Goal: Task Accomplishment & Management: Manage account settings

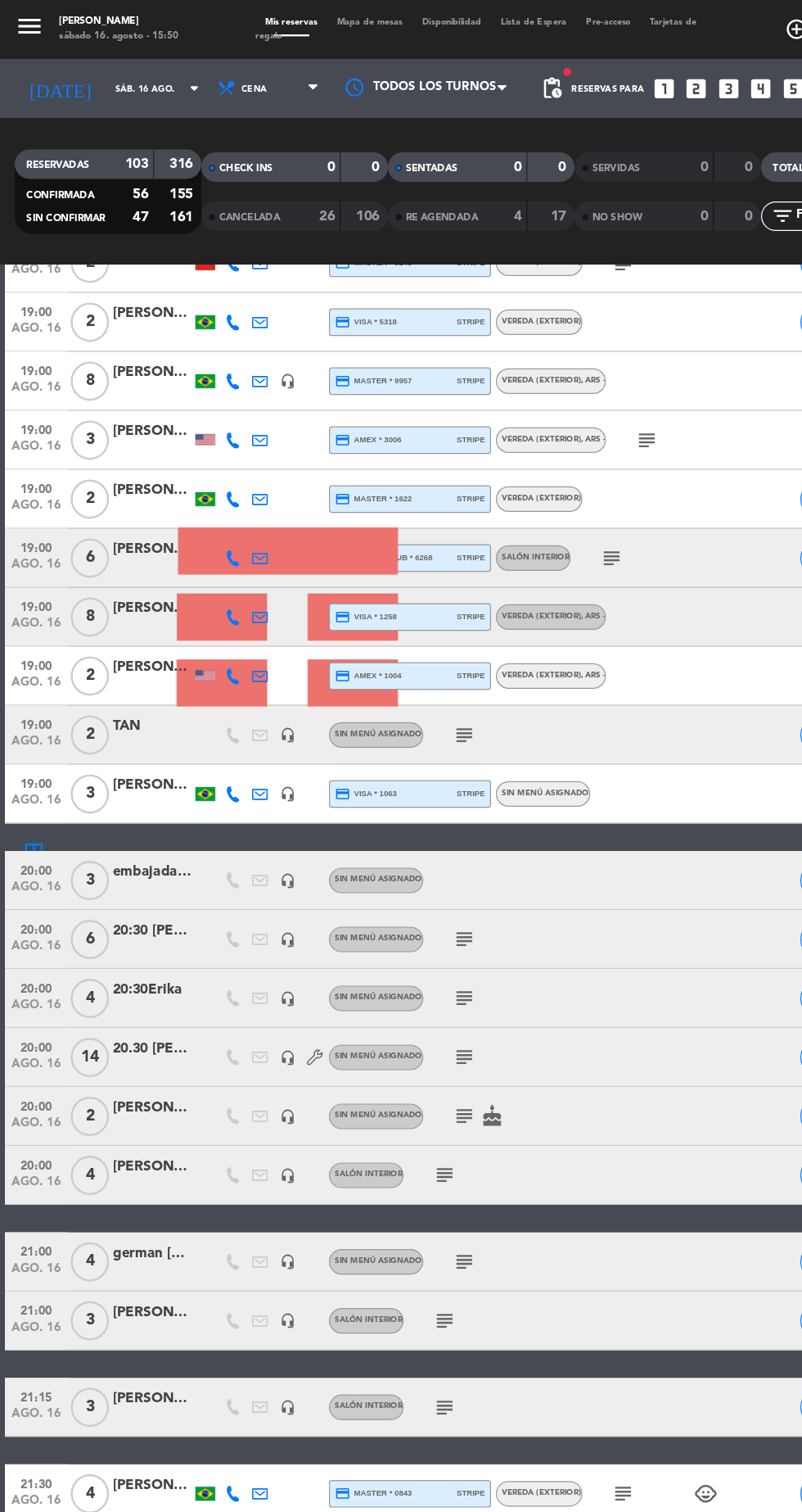
scroll to position [1426, 0]
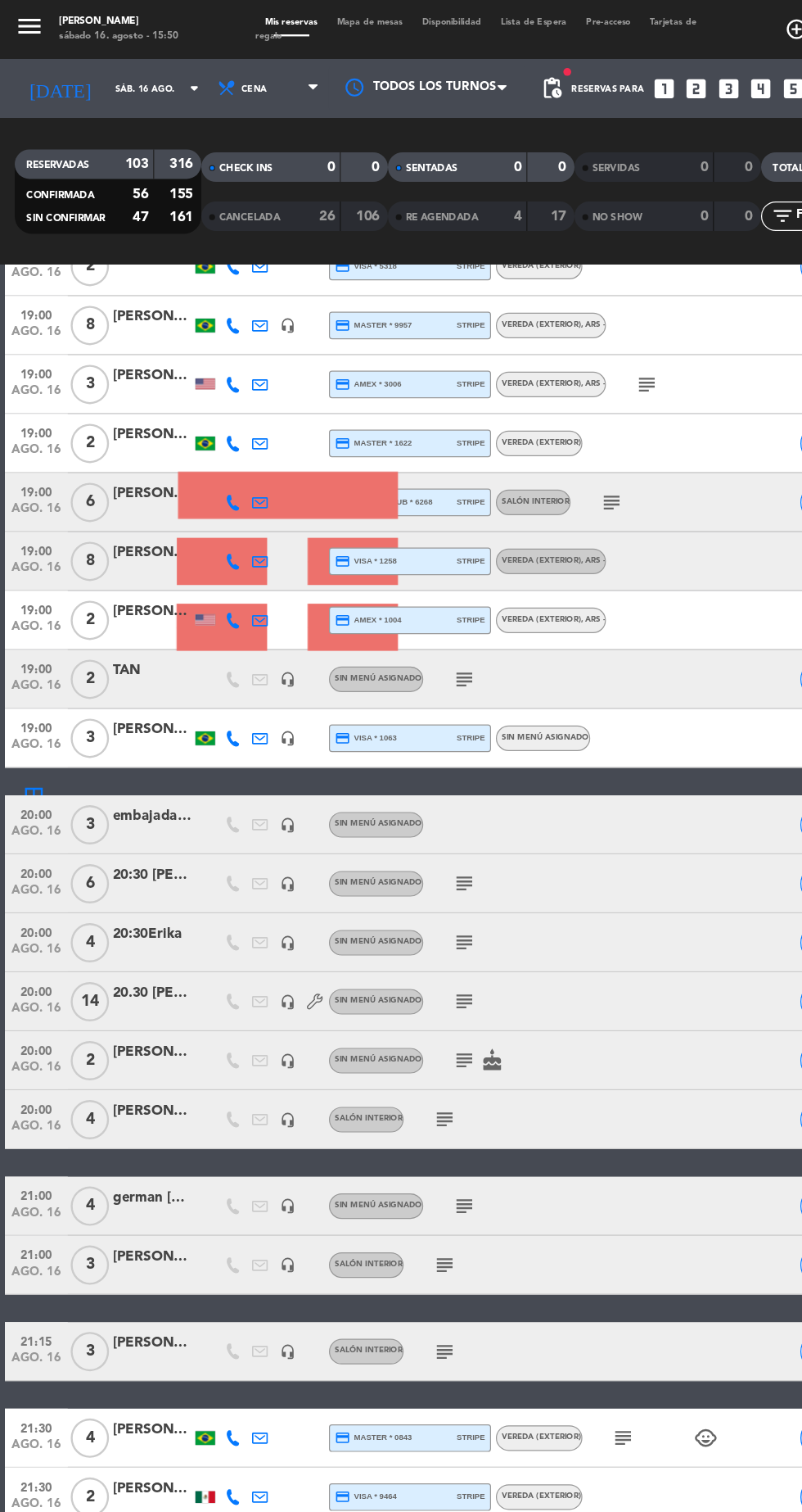
click at [501, 417] on icon "subject" at bounding box center [510, 418] width 20 height 20
click at [394, 558] on icon "subject" at bounding box center [387, 566] width 20 height 20
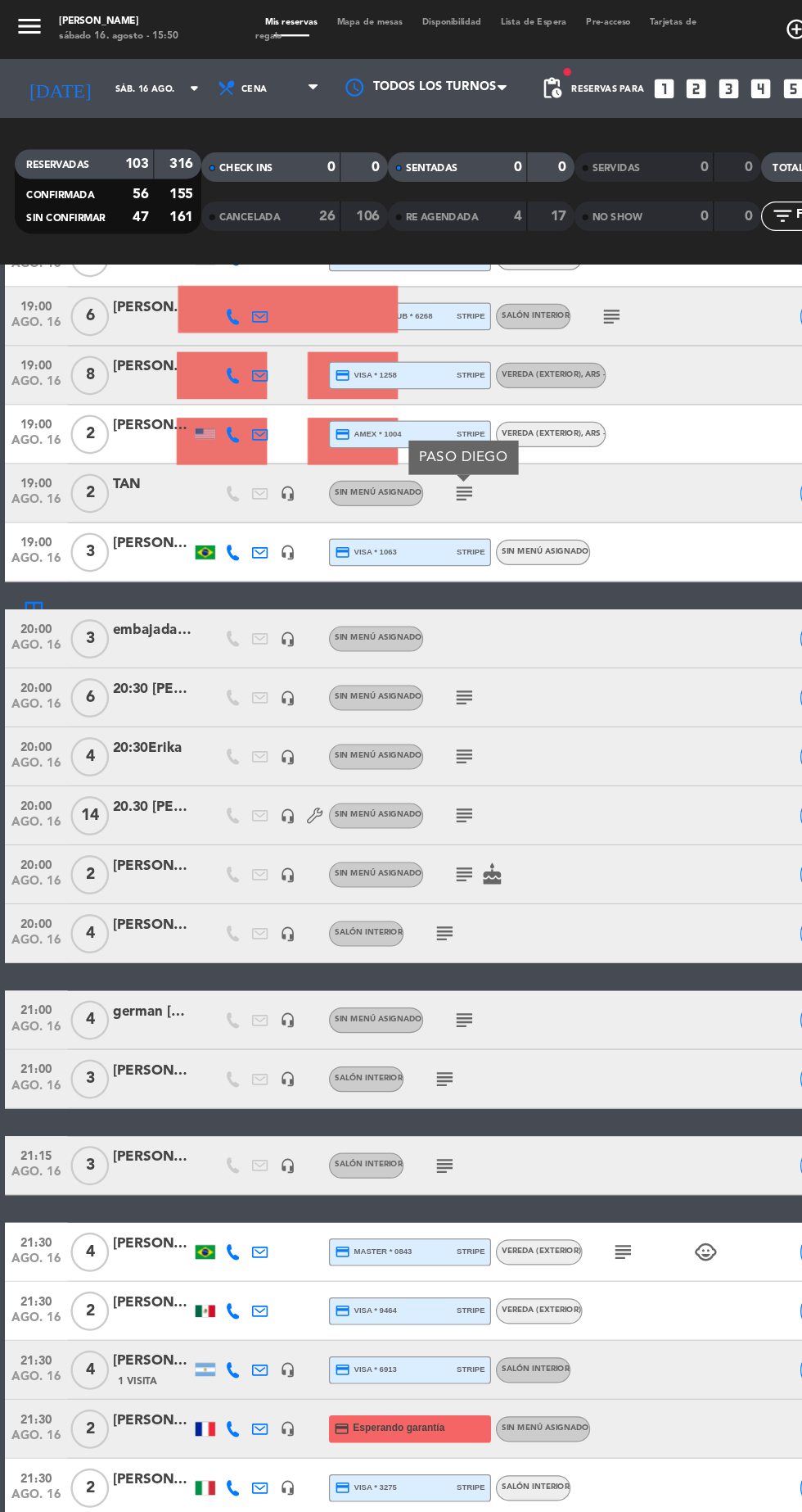
scroll to position [1618, 0]
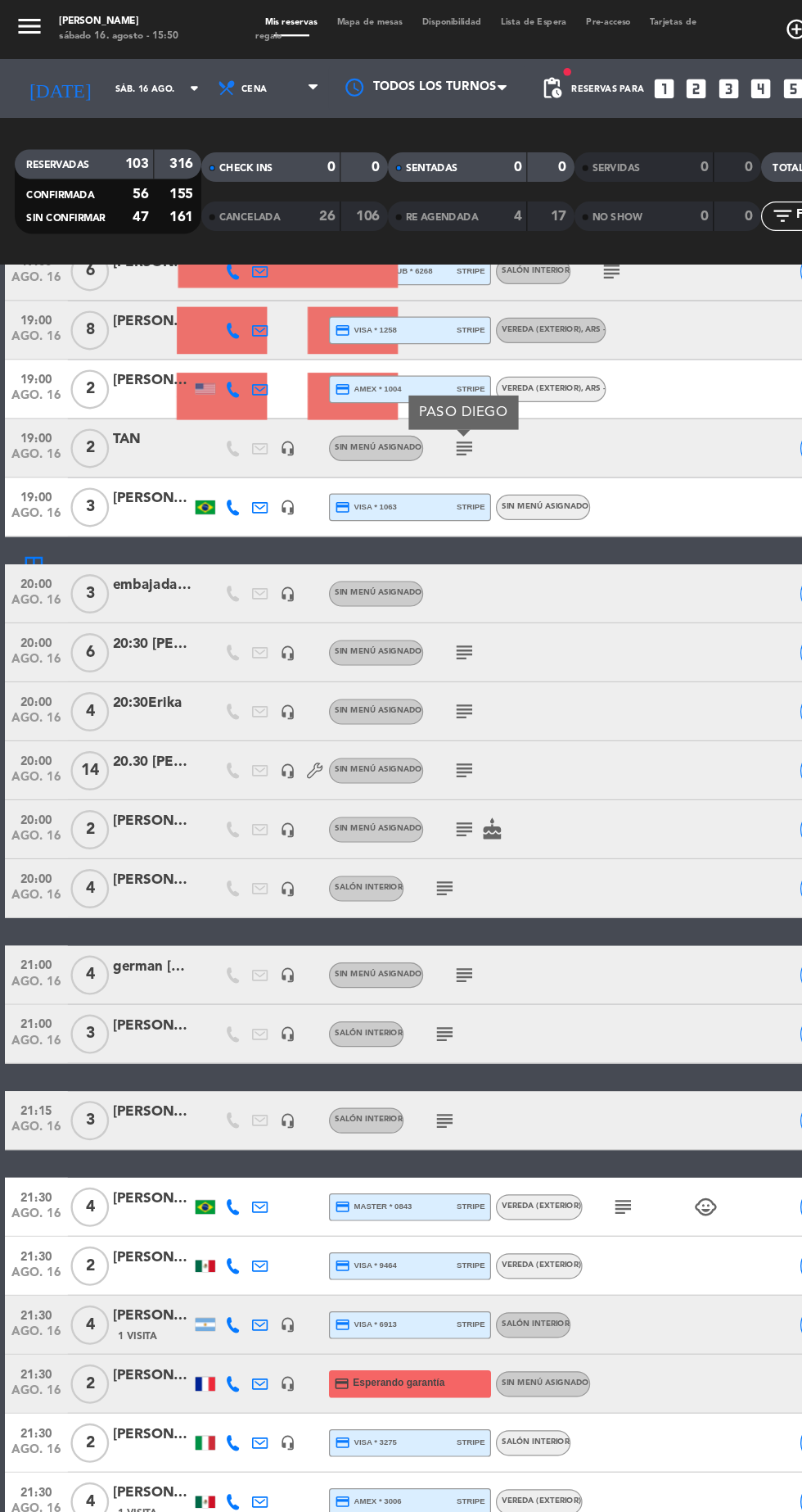
click at [379, 538] on icon "subject" at bounding box center [387, 544] width 20 height 20
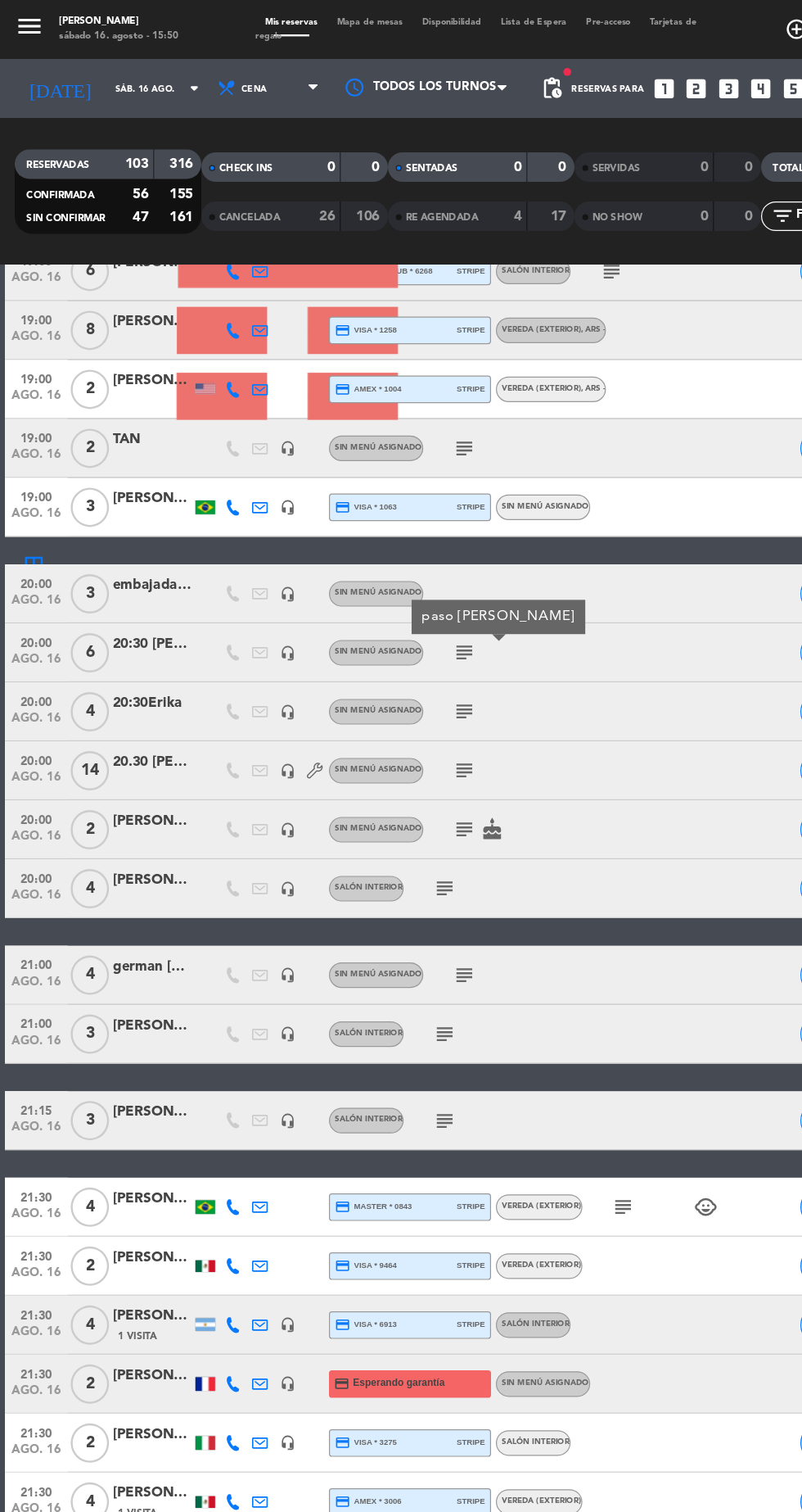
click at [385, 588] on icon "subject" at bounding box center [387, 593] width 20 height 20
click at [380, 634] on icon "subject" at bounding box center [387, 642] width 20 height 20
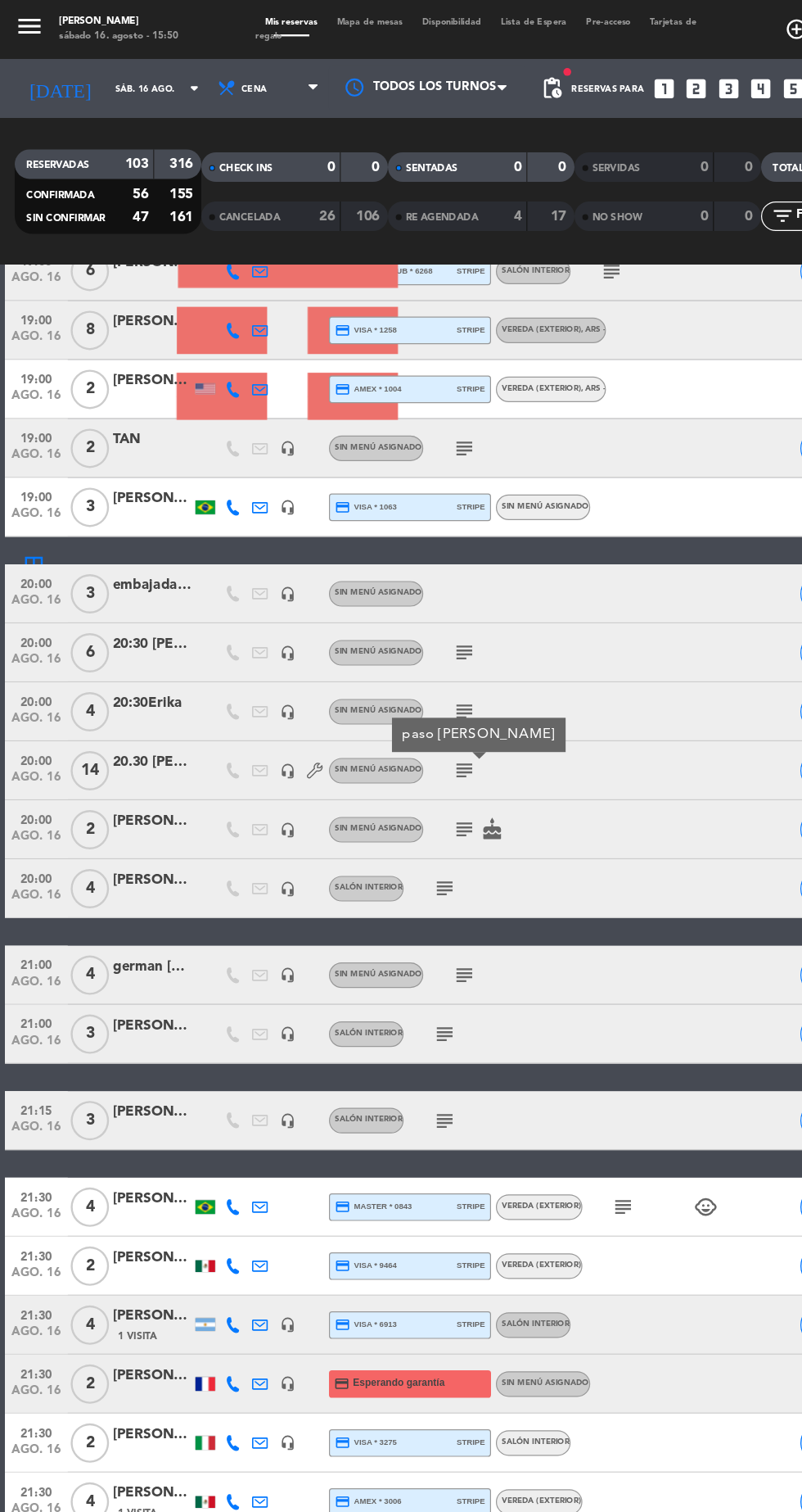
click at [377, 694] on icon "subject" at bounding box center [387, 691] width 20 height 20
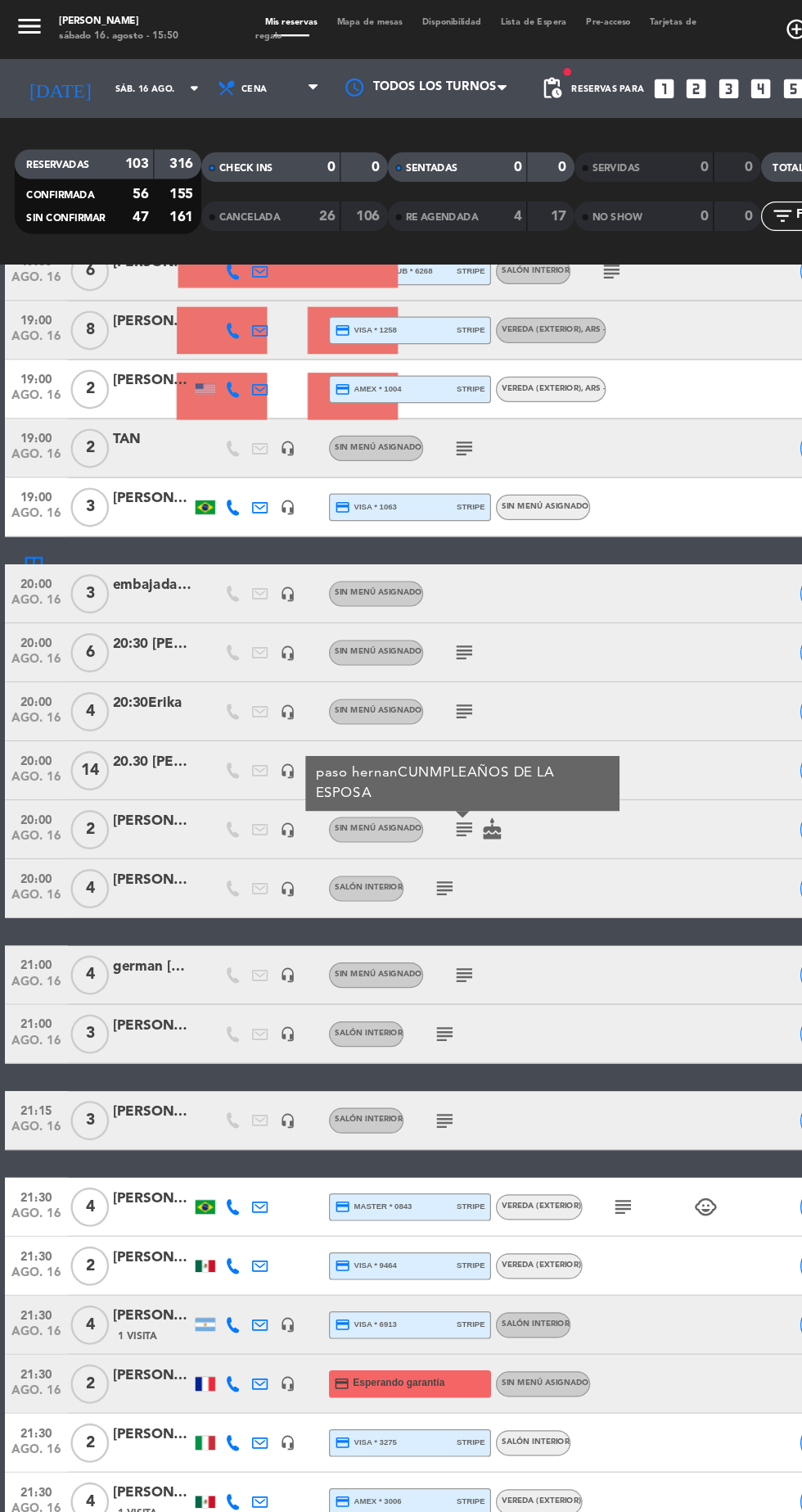
click at [364, 739] on icon "subject" at bounding box center [371, 740] width 20 height 20
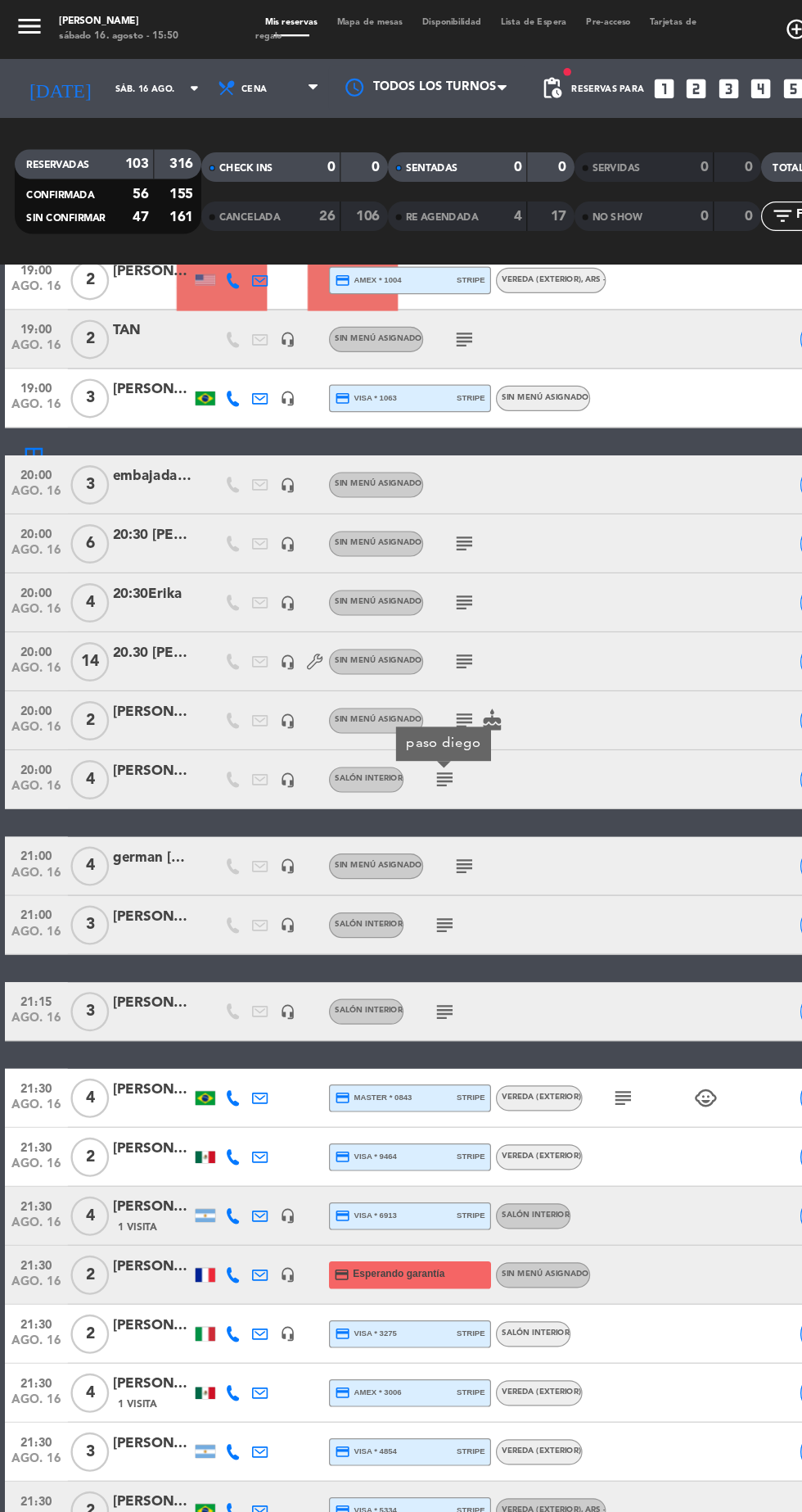
scroll to position [1725, 0]
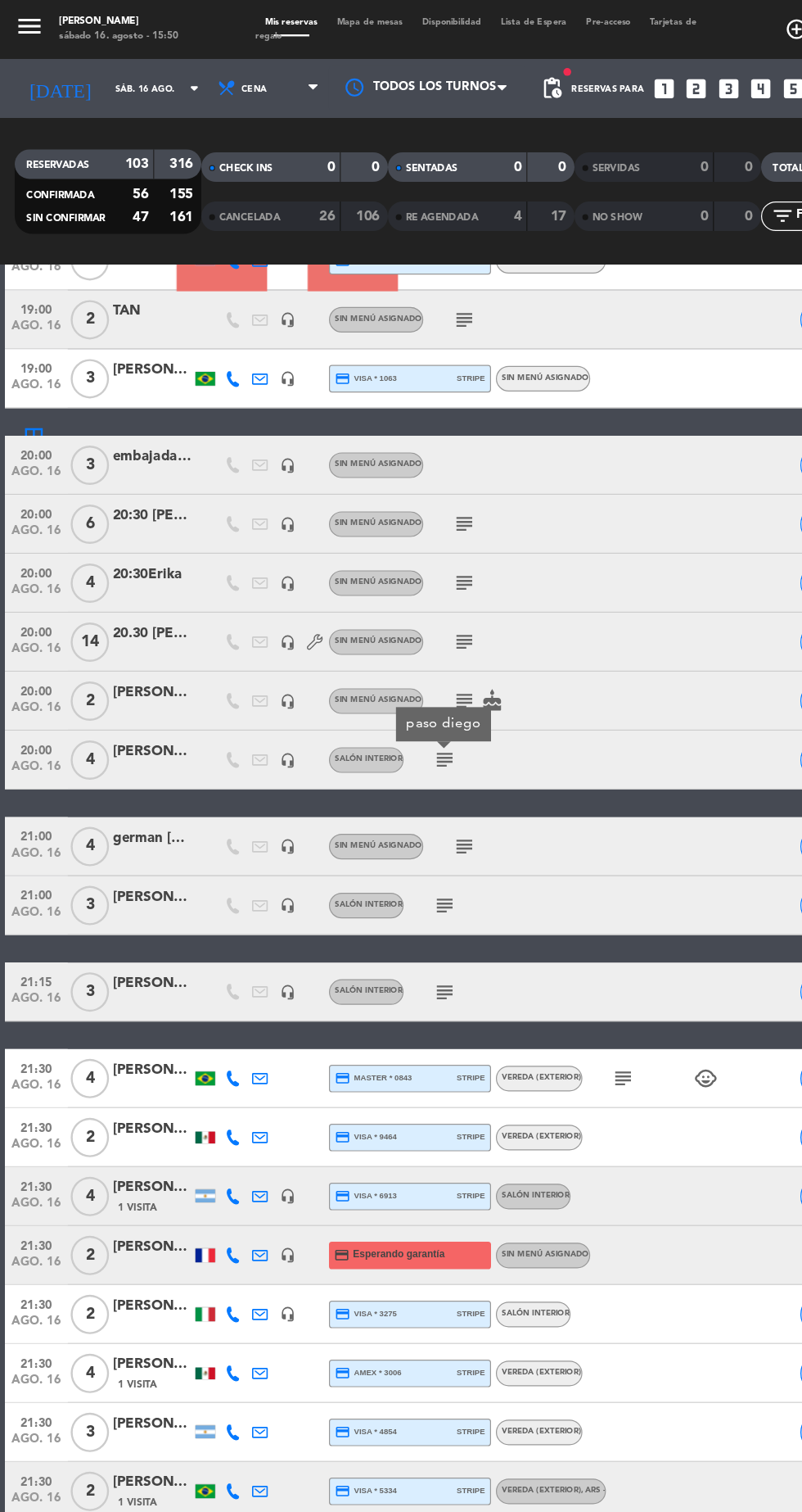
click at [390, 704] on icon "subject" at bounding box center [387, 705] width 20 height 20
click at [372, 752] on icon "subject" at bounding box center [371, 754] width 20 height 20
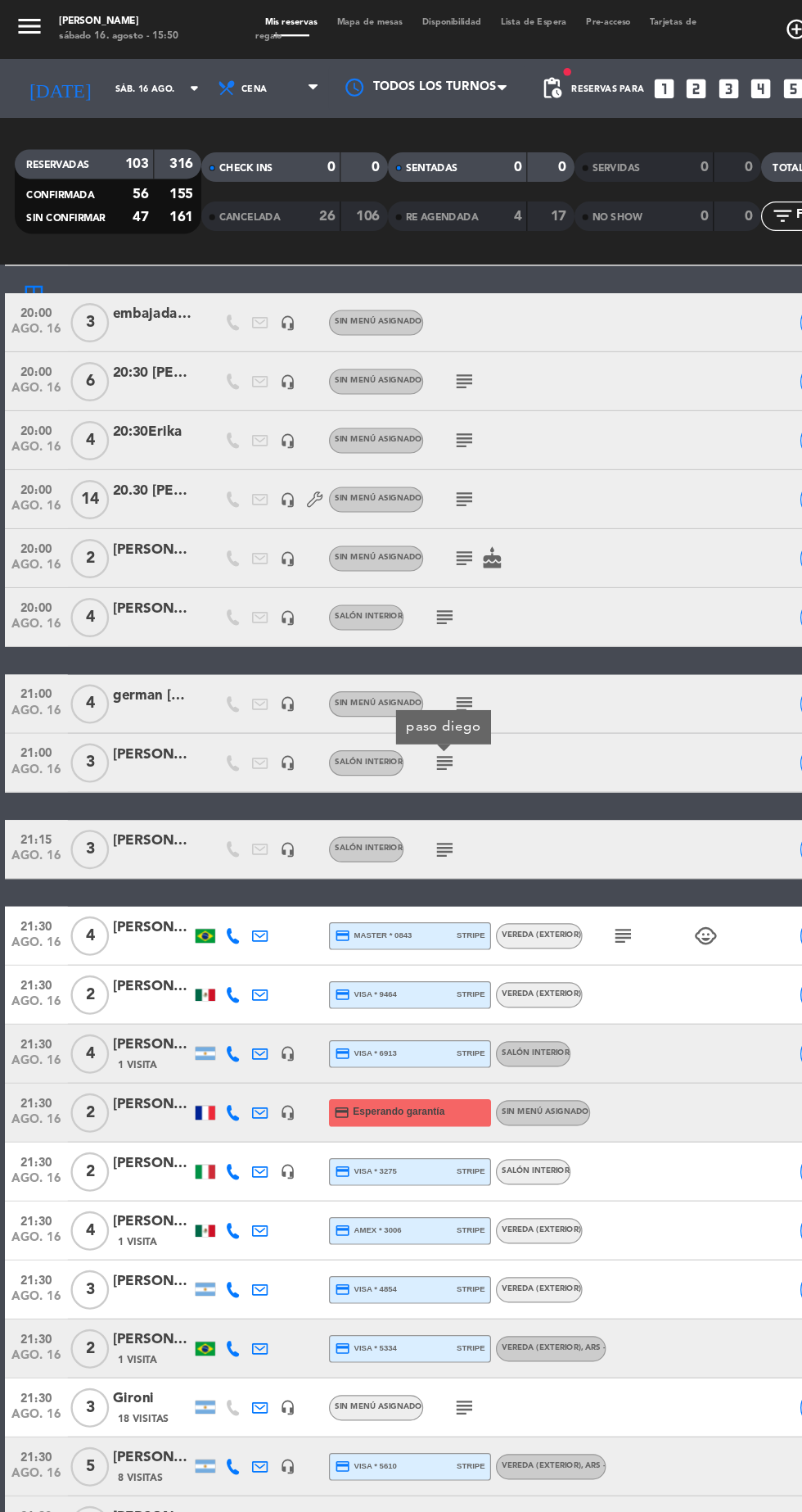
scroll to position [1837, 0]
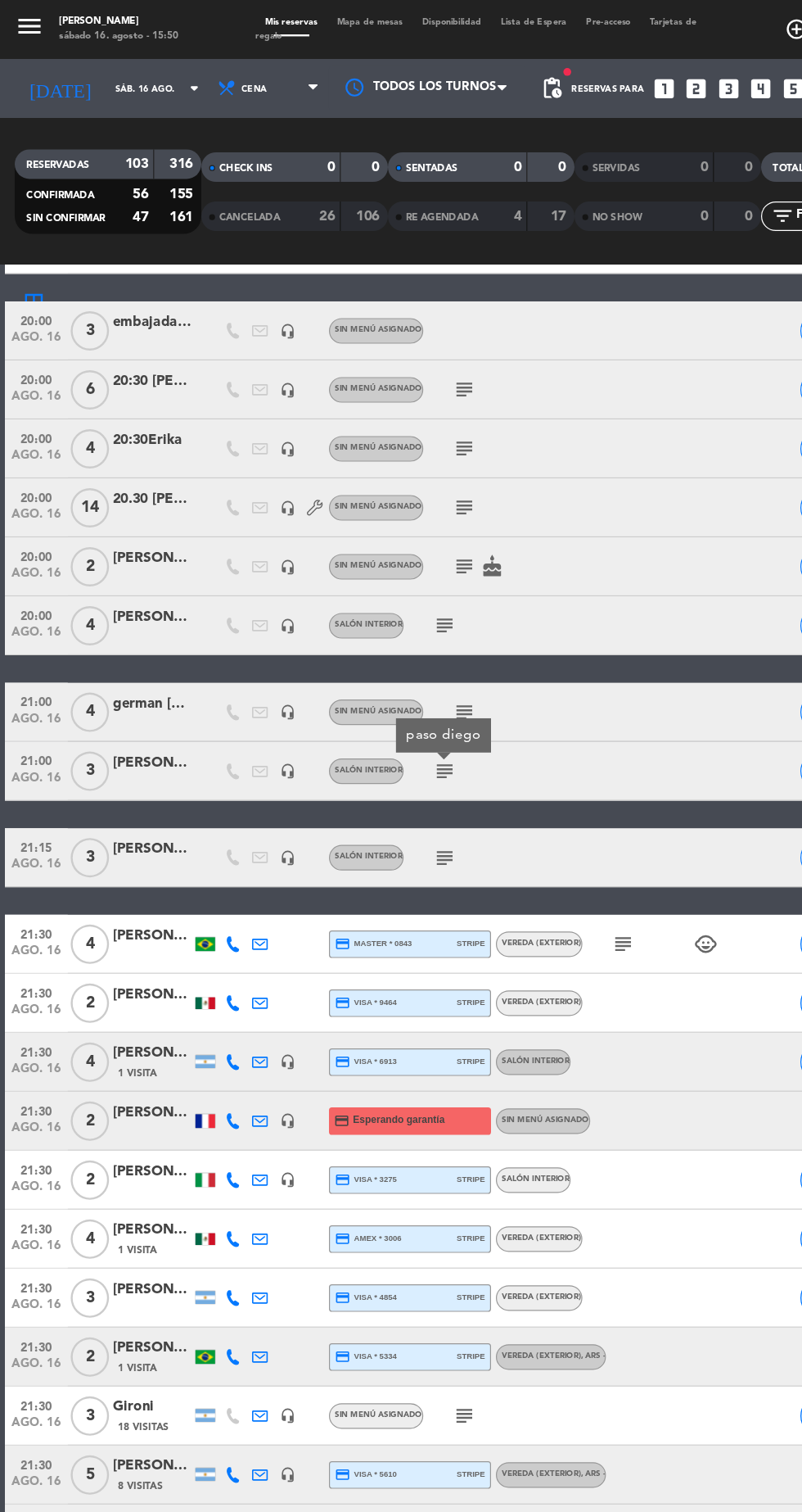
click at [373, 714] on icon "subject" at bounding box center [371, 715] width 20 height 20
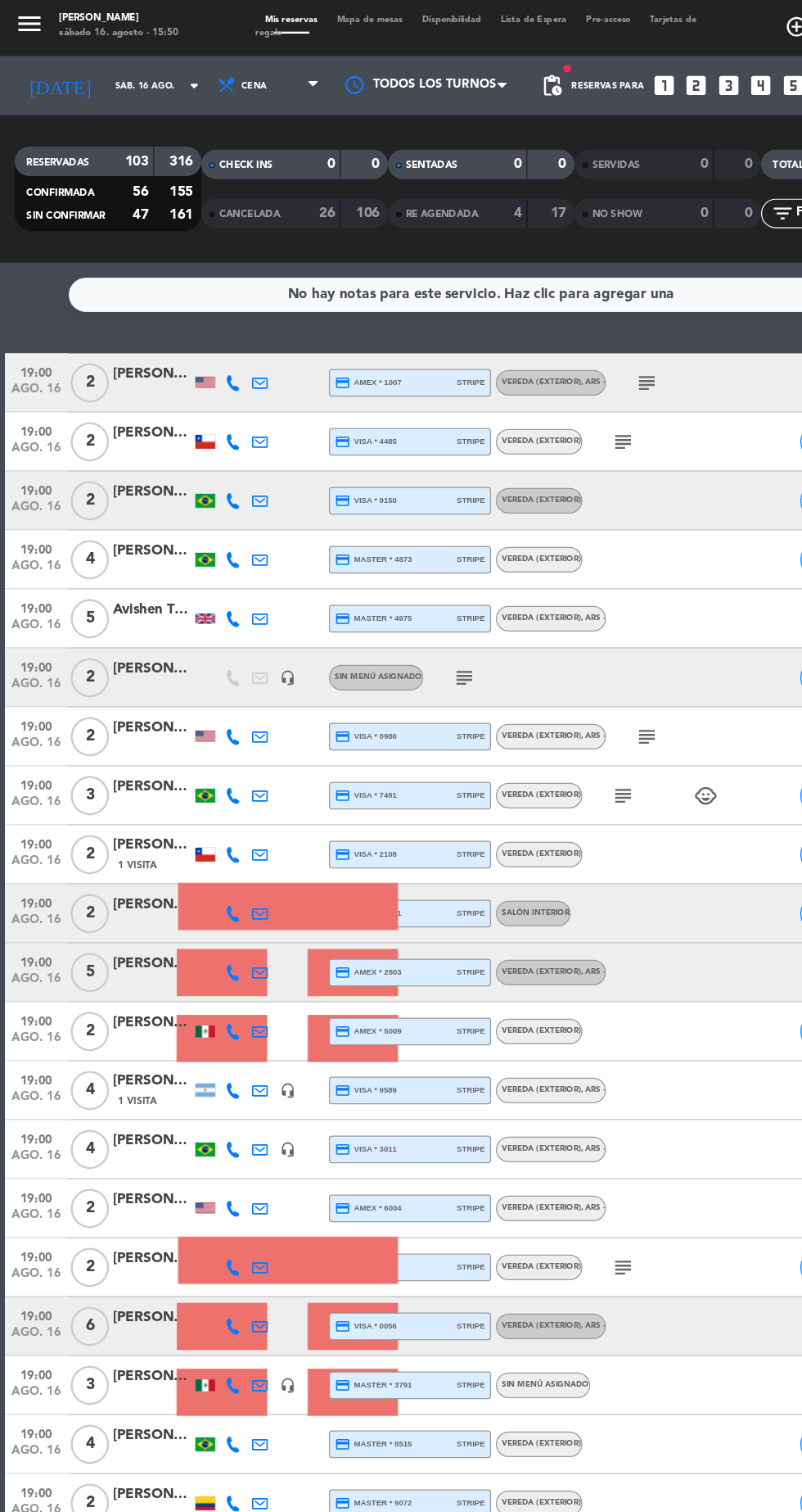
scroll to position [0, 0]
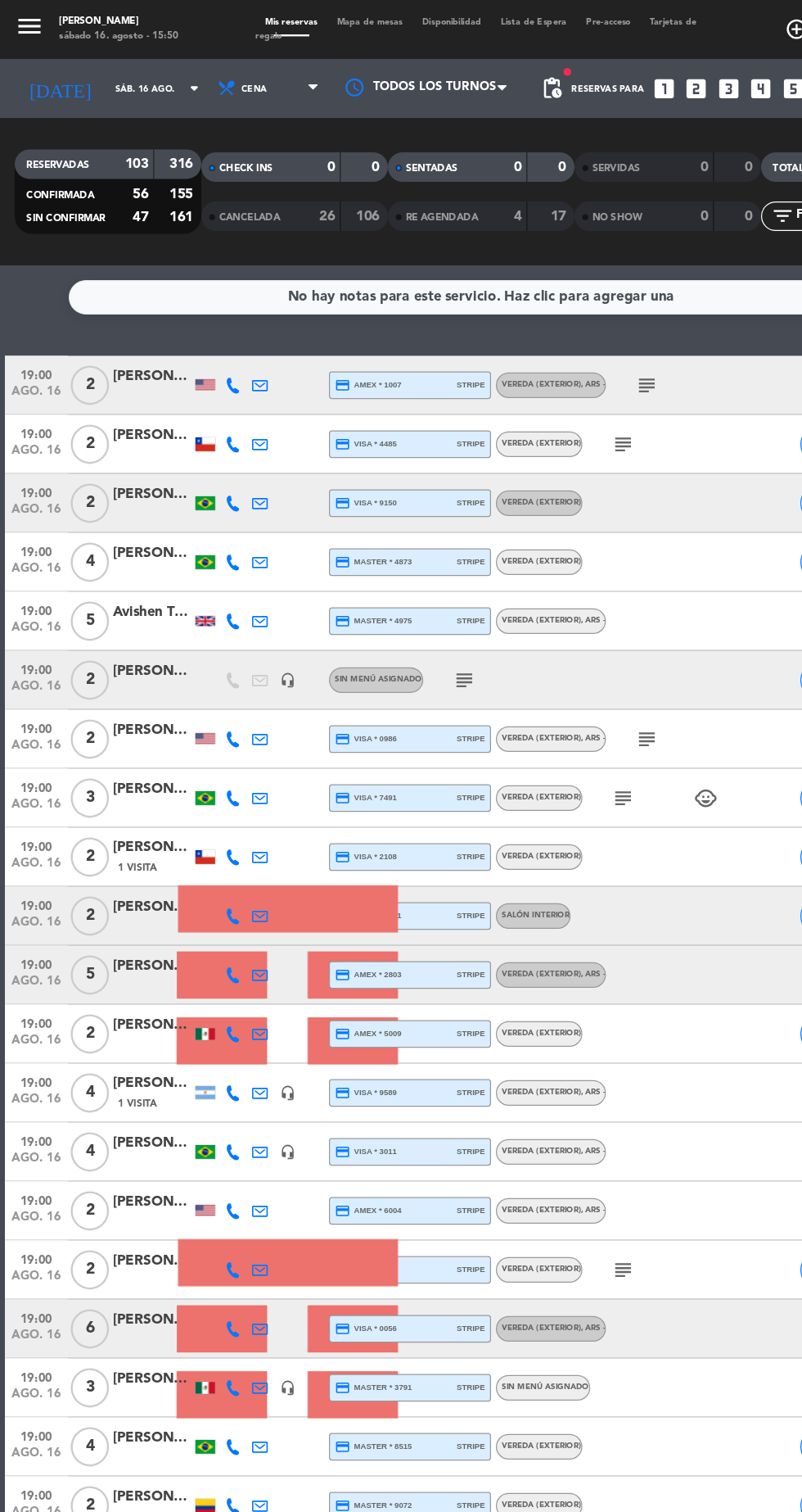
click at [460, 69] on span "pending_actions" at bounding box center [460, 74] width 20 height 20
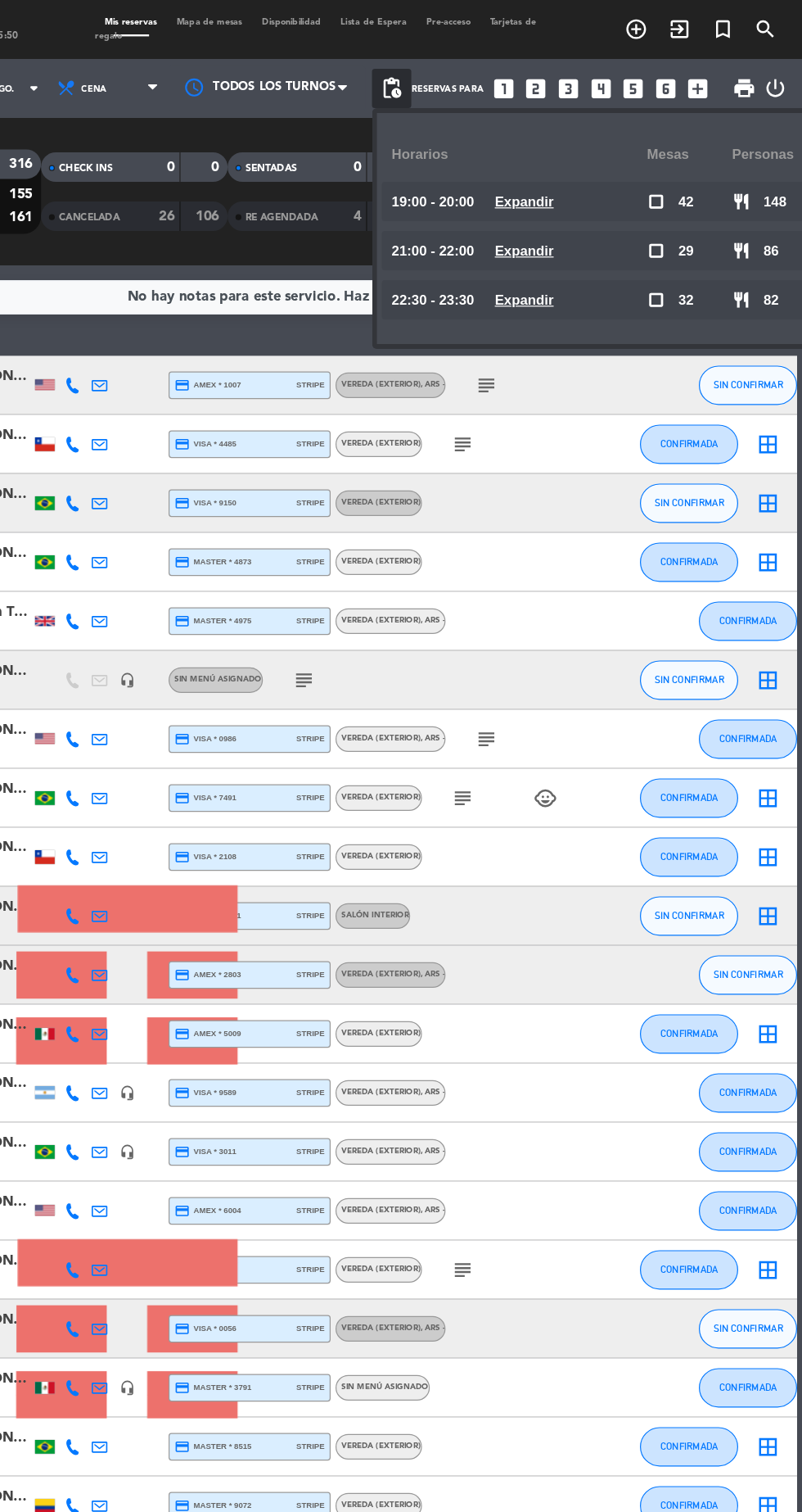
click at [460, 66] on span "pending_actions" at bounding box center [460, 74] width 20 height 20
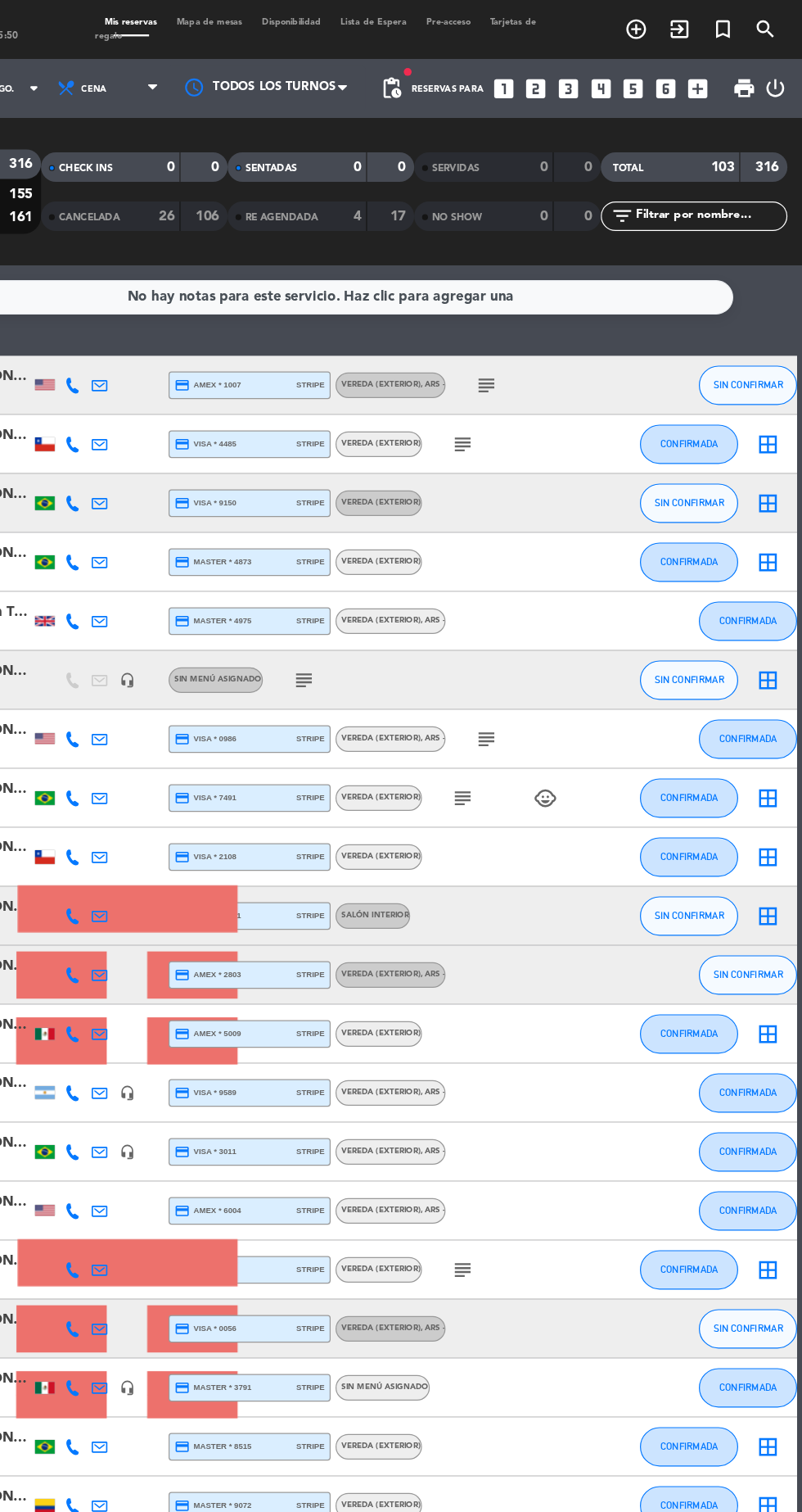
click at [745, 76] on span "print" at bounding box center [754, 74] width 20 height 20
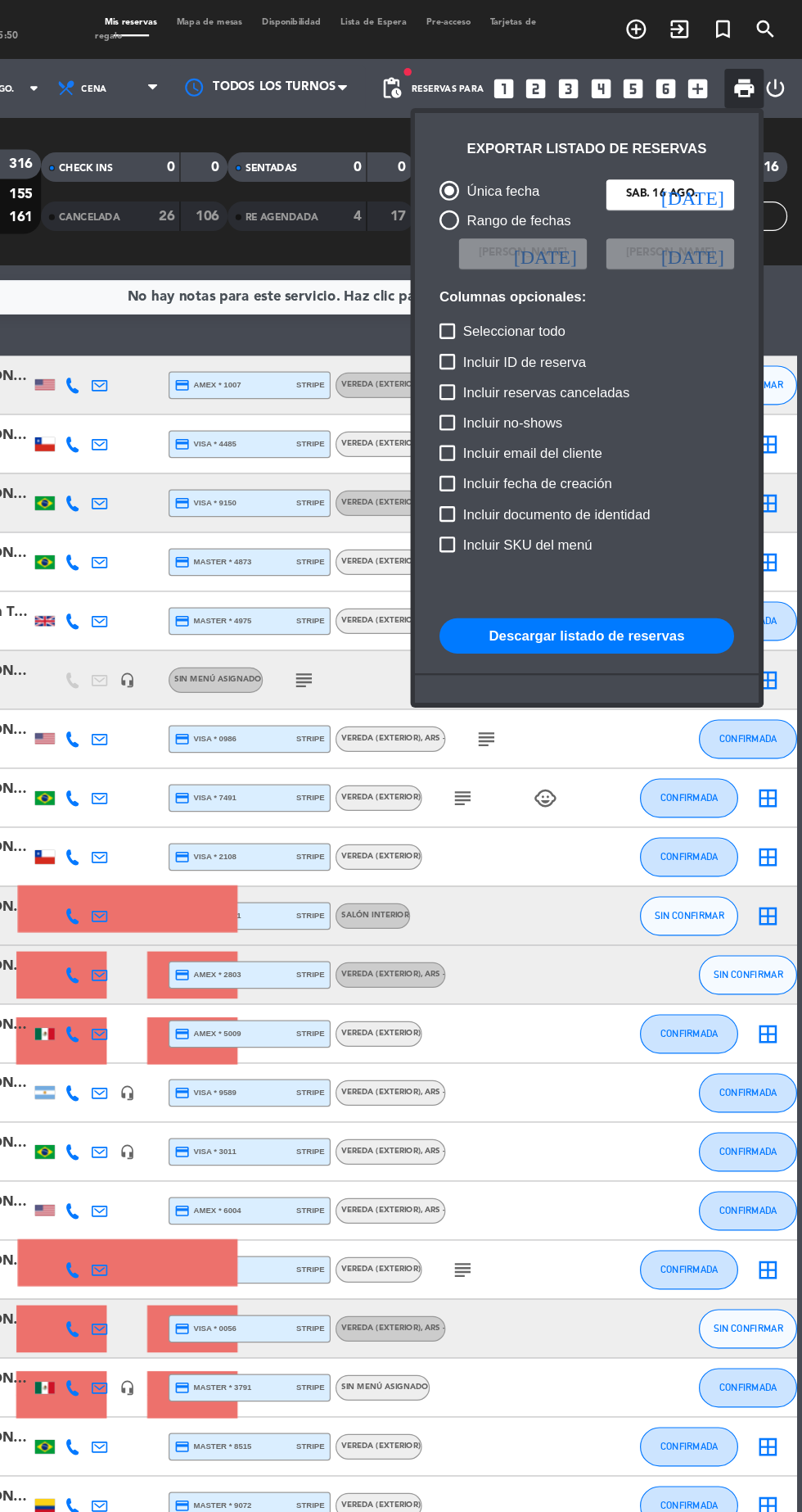
click at [545, 522] on button "Descargar listado de reservas" at bounding box center [623, 530] width 246 height 29
